Goal: Book appointment/travel/reservation

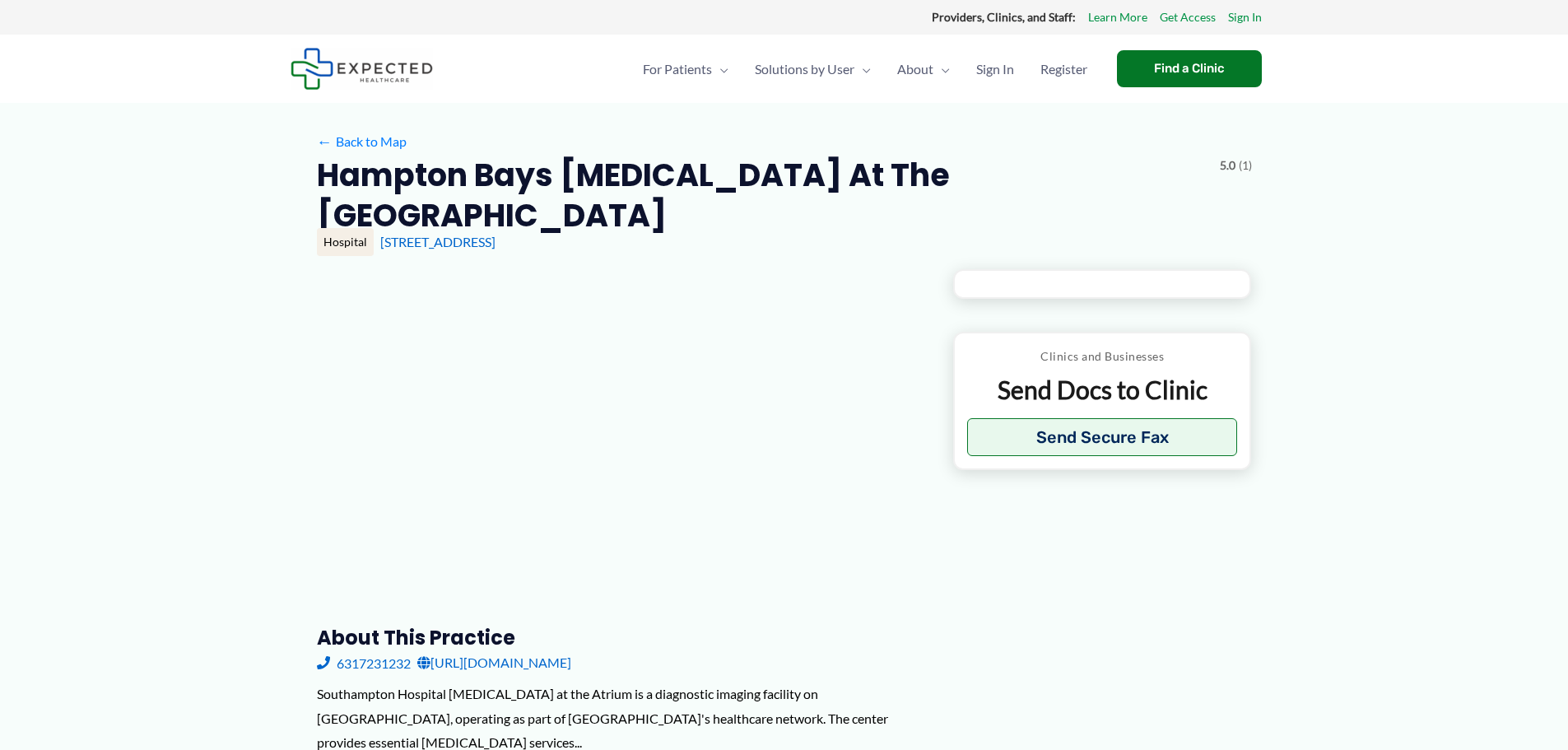
type input "**********"
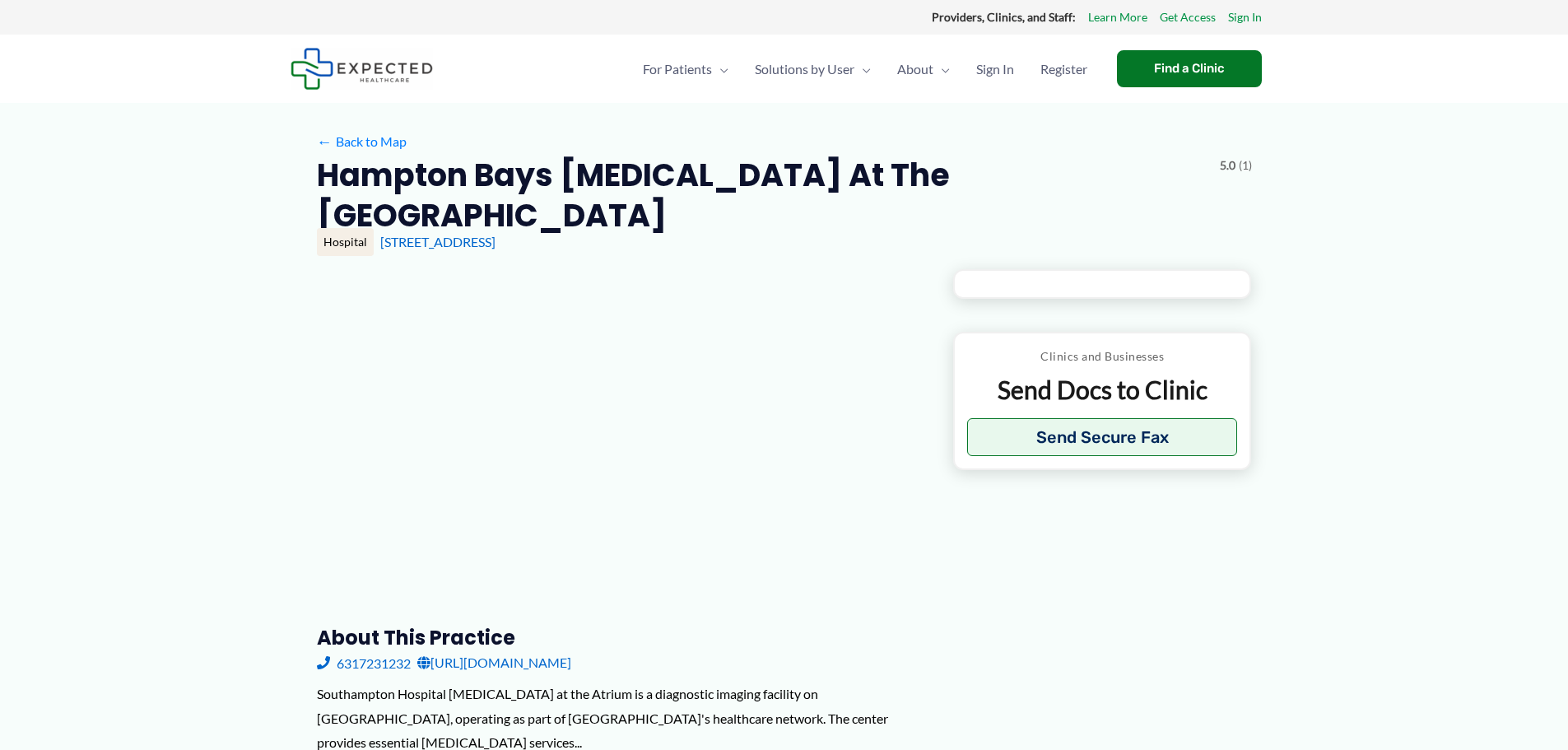
type input "**********"
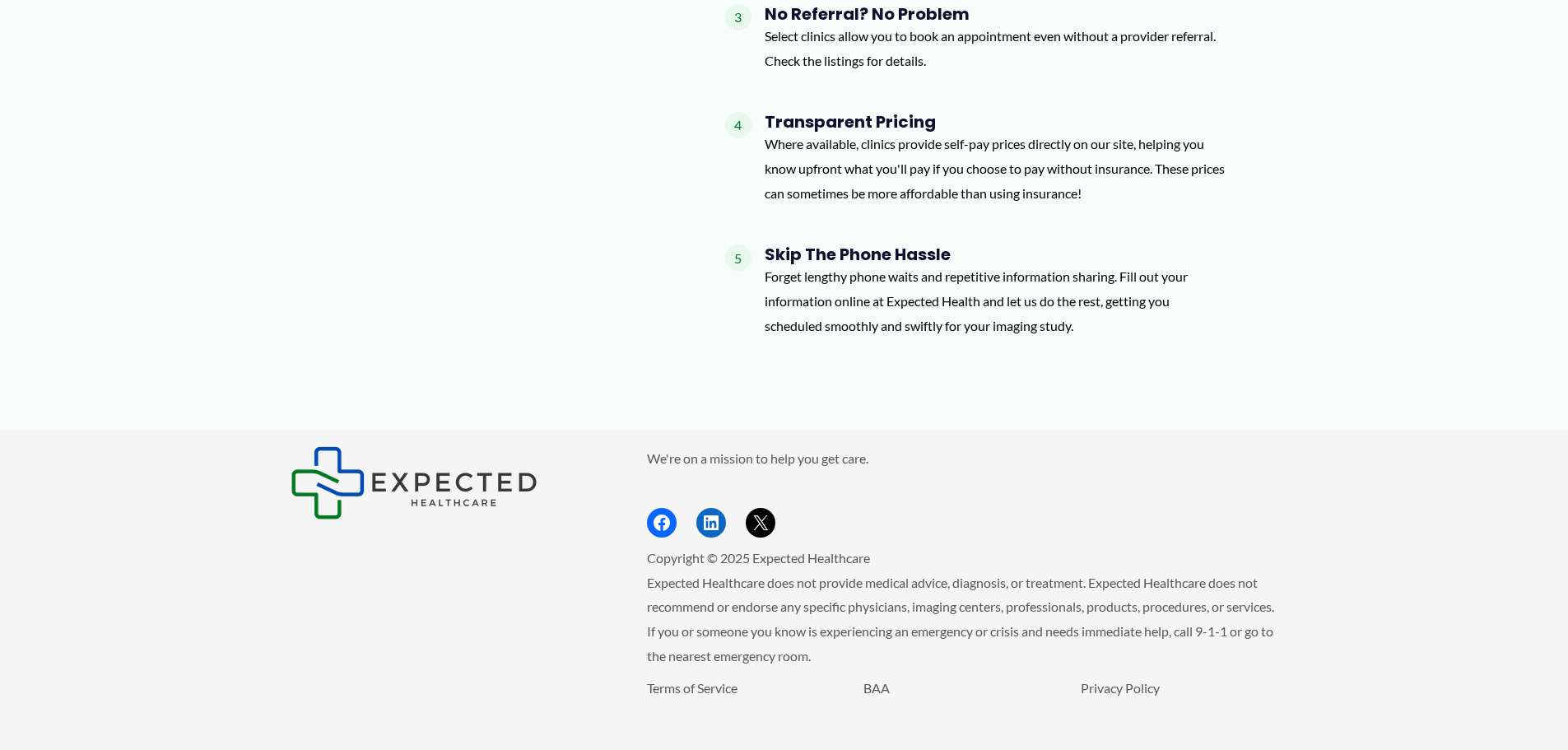
scroll to position [2009, 0]
